Goal: Transaction & Acquisition: Purchase product/service

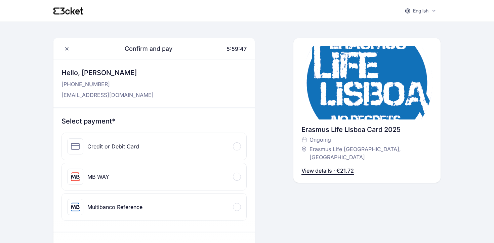
click at [236, 143] on div at bounding box center [237, 146] width 8 height 8
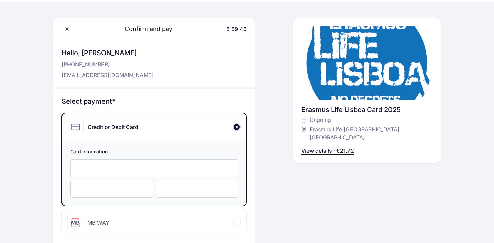
scroll to position [28, 0]
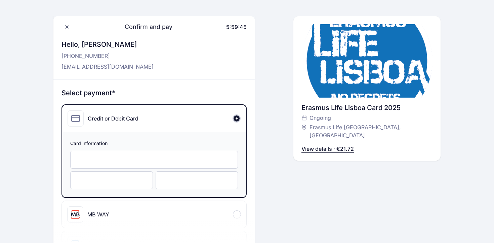
click at [199, 155] on div at bounding box center [154, 160] width 168 height 18
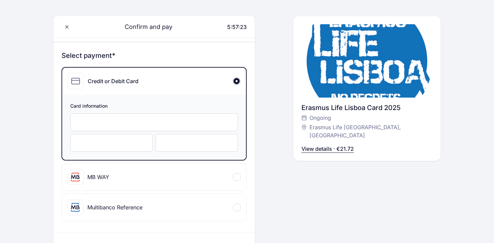
scroll to position [64, 0]
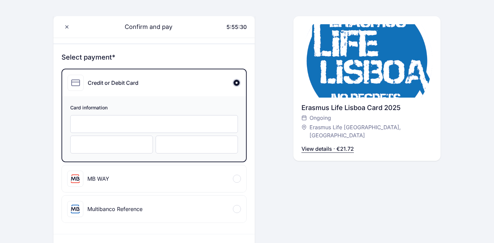
click at [107, 127] on div at bounding box center [154, 124] width 168 height 18
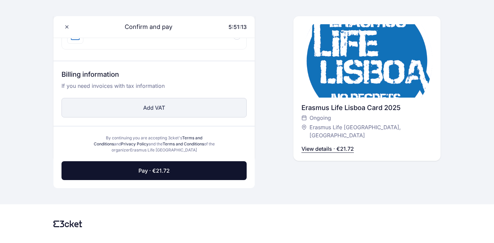
scroll to position [238, 0]
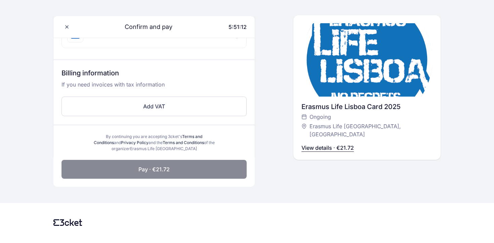
click at [171, 174] on button "Pay · €21.72" at bounding box center [153, 169] width 185 height 19
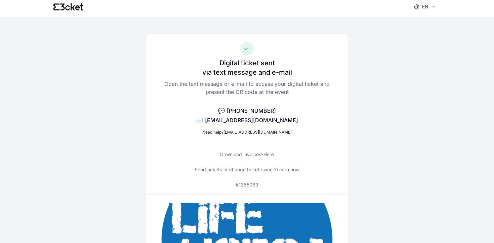
scroll to position [2, 0]
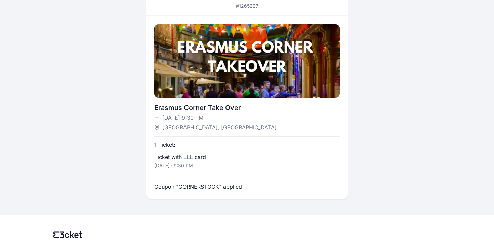
scroll to position [168, 0]
